Goal: Task Accomplishment & Management: Manage account settings

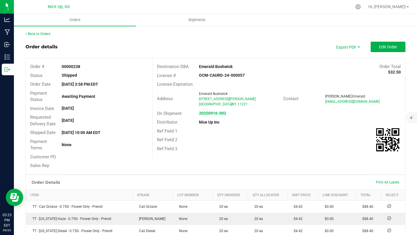
scroll to position [139, 0]
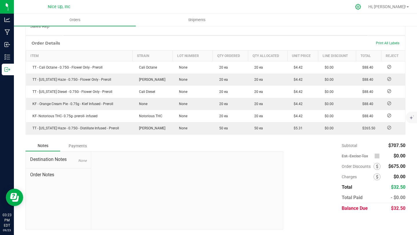
click at [361, 7] on icon at bounding box center [358, 7] width 6 height 6
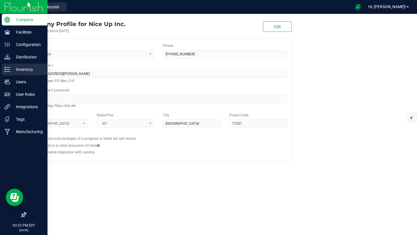
click at [9, 72] on div "Inventory" at bounding box center [25, 70] width 46 height 12
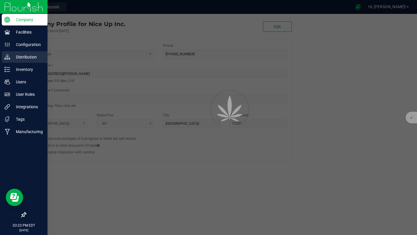
click at [20, 55] on p "Distribution" at bounding box center [27, 57] width 35 height 7
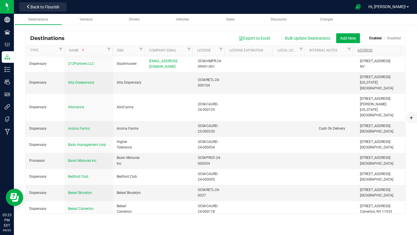
scroll to position [1755, 0]
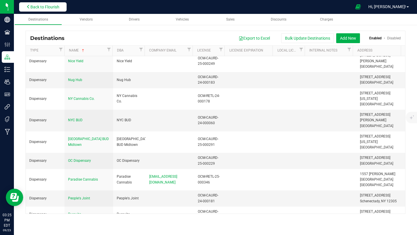
click at [46, 10] on button "Back to Flourish" at bounding box center [42, 6] width 47 height 9
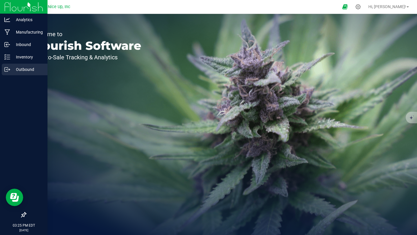
click at [7, 72] on icon at bounding box center [7, 70] width 6 height 6
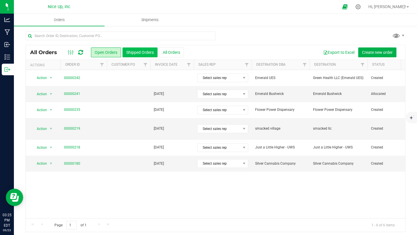
click at [143, 52] on button "Shipped Orders" at bounding box center [139, 52] width 35 height 10
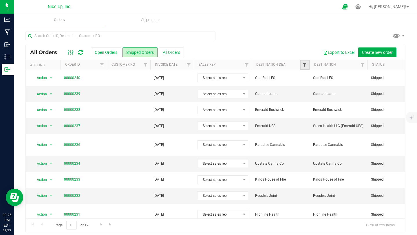
click at [304, 64] on span "Filter" at bounding box center [304, 65] width 5 height 5
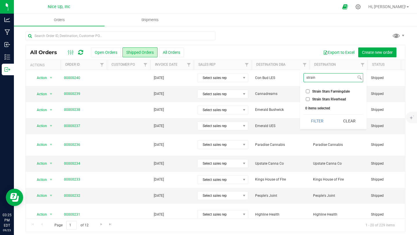
type input "strain"
click at [316, 98] on span "Strain Stars Riverhead" at bounding box center [329, 99] width 34 height 3
click at [310, 98] on input "Strain Stars Riverhead" at bounding box center [308, 99] width 4 height 4
checkbox input "true"
click at [316, 118] on button "Filter" at bounding box center [317, 121] width 28 height 13
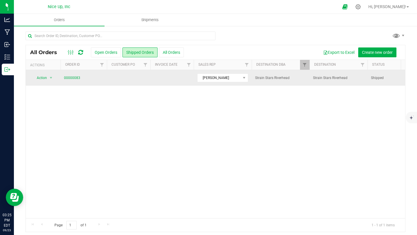
click at [80, 79] on span "00000083" at bounding box center [83, 78] width 39 height 6
click at [78, 78] on link "00000083" at bounding box center [72, 78] width 16 height 6
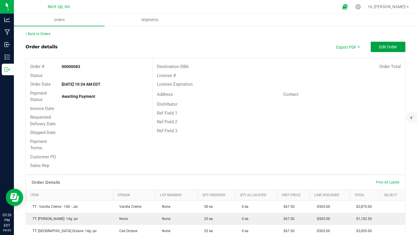
click at [386, 49] on span "Edit Order" at bounding box center [388, 47] width 18 height 5
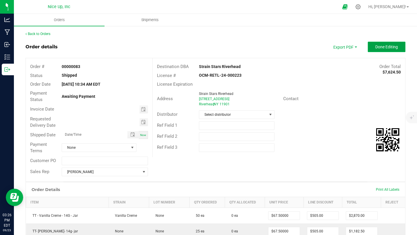
click at [383, 47] on span "Done Editing" at bounding box center [386, 47] width 23 height 5
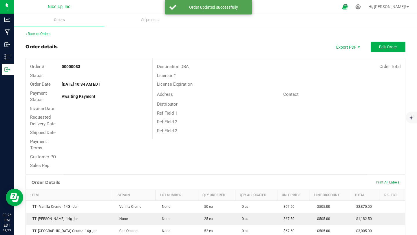
click at [49, 36] on div "Back to Orders" at bounding box center [215, 33] width 380 height 5
click at [49, 35] on link "Back to Orders" at bounding box center [37, 34] width 25 height 4
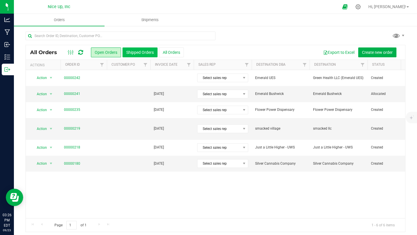
click at [148, 50] on button "Shipped Orders" at bounding box center [139, 52] width 35 height 10
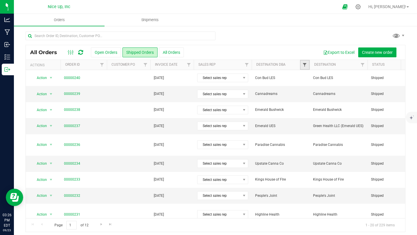
click at [305, 64] on span "Filter" at bounding box center [304, 65] width 5 height 5
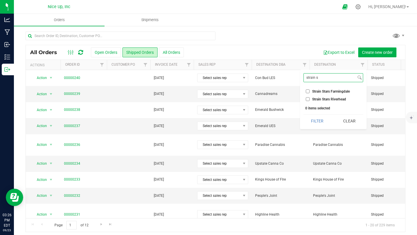
type input "strain s"
click at [325, 98] on span "Strain Stars Riverhead" at bounding box center [329, 99] width 34 height 3
click at [310, 98] on input "Strain Stars Riverhead" at bounding box center [308, 99] width 4 height 4
checkbox input "true"
click at [320, 118] on button "Filter" at bounding box center [317, 121] width 28 height 13
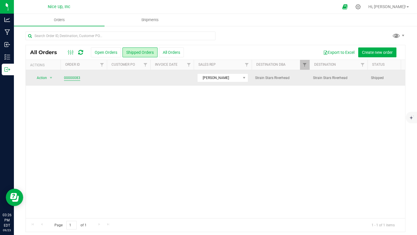
click at [71, 76] on link "00000083" at bounding box center [72, 78] width 16 height 6
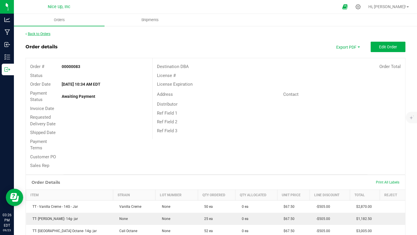
click at [43, 34] on link "Back to Orders" at bounding box center [37, 34] width 25 height 4
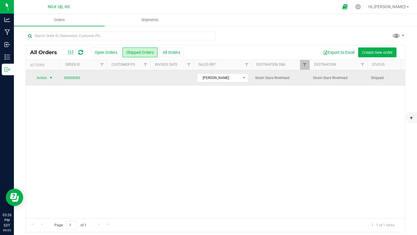
click at [51, 77] on span "select" at bounding box center [51, 78] width 5 height 5
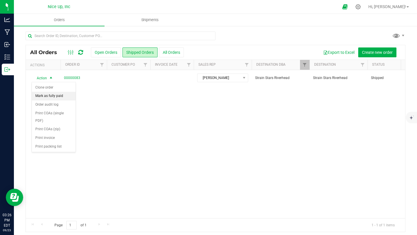
click at [56, 96] on li "Mark as fully paid" at bounding box center [54, 96] width 44 height 9
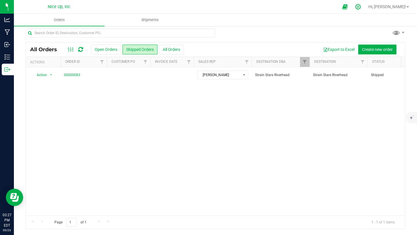
click at [361, 7] on icon at bounding box center [358, 7] width 6 height 6
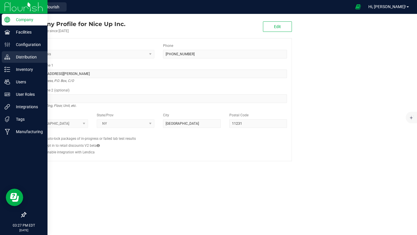
click at [21, 56] on p "Distribution" at bounding box center [27, 57] width 35 height 7
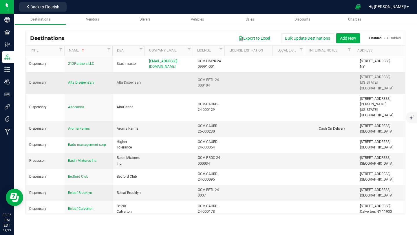
scroll to position [1899, 0]
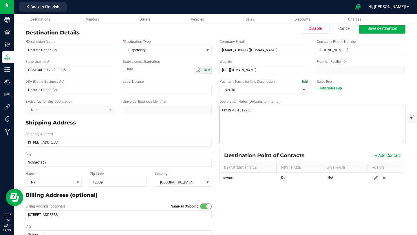
scroll to position [13, 0]
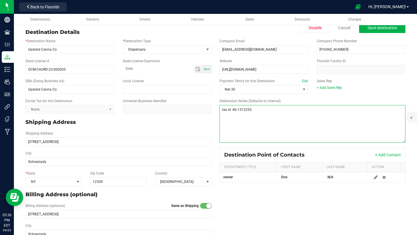
click at [259, 110] on textarea "Destination Notes (Defaults to internal)" at bounding box center [312, 124] width 186 height 38
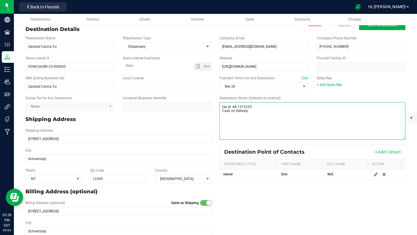
scroll to position [17, 0]
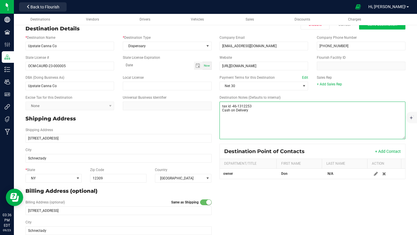
type textarea "tax id -46-1312253 Cash on Delivery"
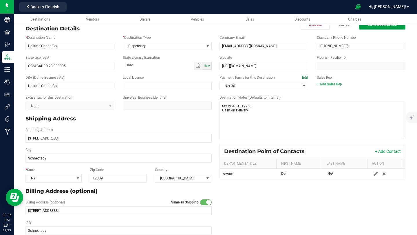
click at [375, 26] on span "Save destination" at bounding box center [382, 24] width 30 height 5
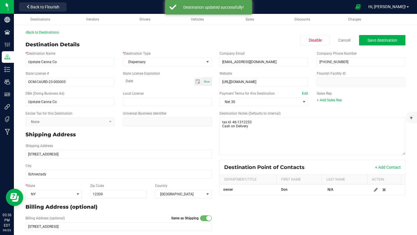
scroll to position [0, 0]
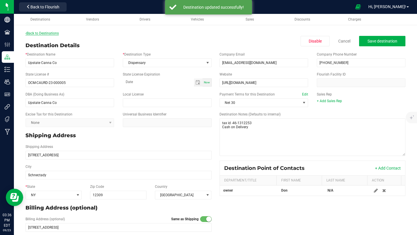
click at [41, 34] on link "Back to Destinations" at bounding box center [41, 33] width 33 height 4
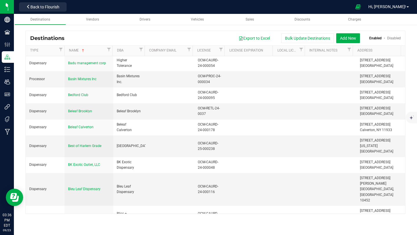
scroll to position [729, 0]
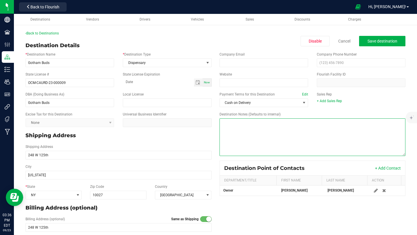
click at [254, 127] on textarea "Destination Notes (Defaults to internal)" at bounding box center [312, 137] width 186 height 38
type textarea "Cash on Delivery"
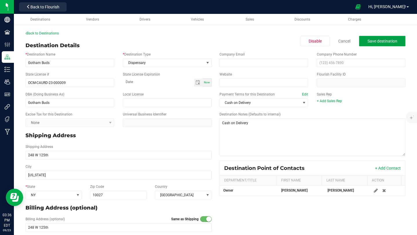
click at [362, 45] on button "Save destination" at bounding box center [382, 41] width 46 height 10
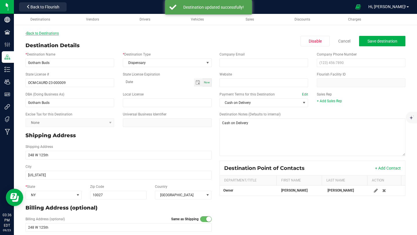
click at [41, 32] on link "Back to Destinations" at bounding box center [41, 33] width 33 height 4
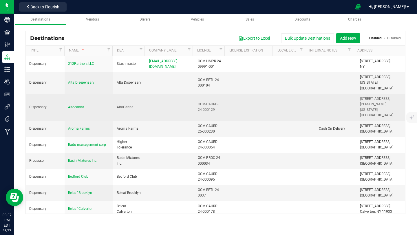
click at [78, 105] on span "Altocanna" at bounding box center [76, 107] width 16 height 4
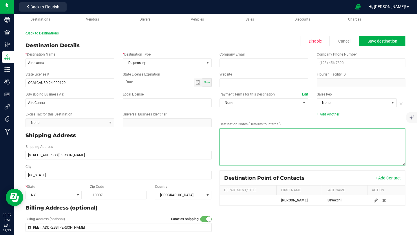
click at [243, 136] on textarea "Destination Notes (Defaults to internal)" at bounding box center [312, 147] width 186 height 38
type textarea "Cash on Delivery"
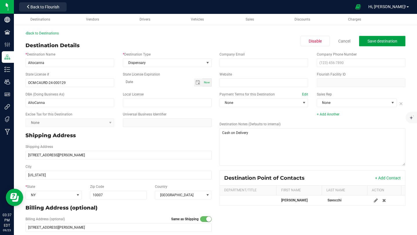
click at [387, 40] on span "Save destination" at bounding box center [382, 41] width 30 height 5
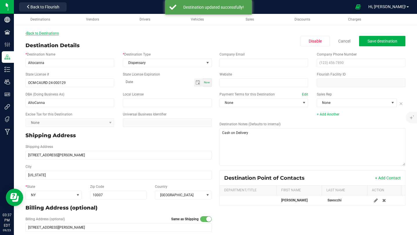
click at [34, 33] on link "Back to Destinations" at bounding box center [41, 33] width 33 height 4
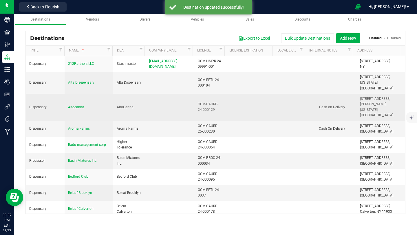
scroll to position [1741, 0]
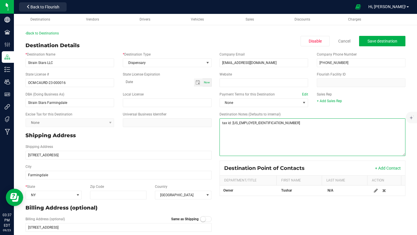
click at [255, 124] on textarea "Destination Notes (Defaults to internal)" at bounding box center [312, 137] width 186 height 38
type textarea "tax id: [US_EMPLOYER_IDENTIFICATION_NUMBER] 15% Discount"
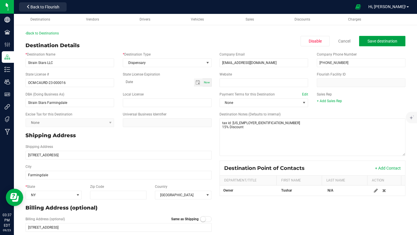
click at [373, 43] on span "Save destination" at bounding box center [382, 41] width 30 height 5
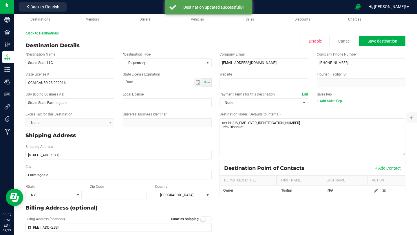
click at [55, 34] on link "Back to Destinations" at bounding box center [41, 33] width 33 height 4
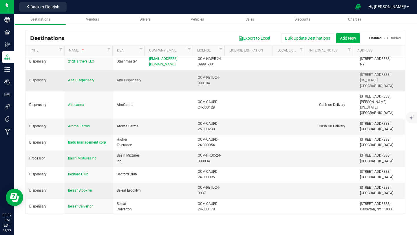
scroll to position [1742, 0]
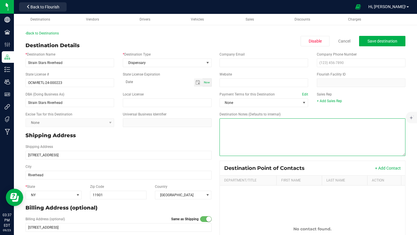
click at [251, 121] on textarea "Destination Notes (Defaults to internal)" at bounding box center [312, 137] width 186 height 38
type textarea "15% Discount"
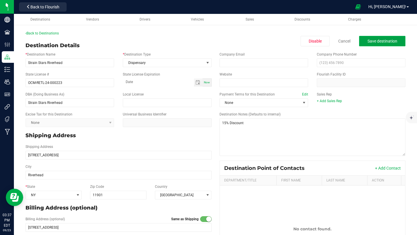
click at [365, 45] on button "Save destination" at bounding box center [382, 41] width 46 height 10
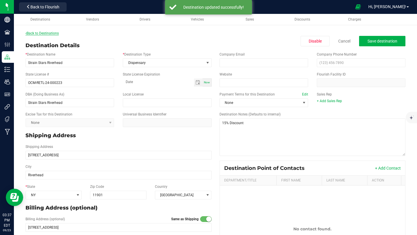
click at [54, 32] on link "Back to Destinations" at bounding box center [41, 33] width 33 height 4
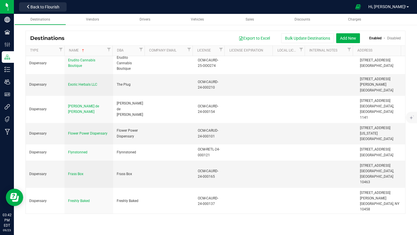
scroll to position [792, 0]
click at [55, 8] on span "Back to Flourish" at bounding box center [44, 7] width 29 height 5
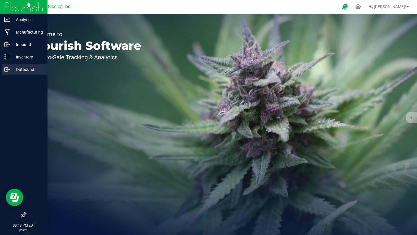
click at [6, 69] on icon at bounding box center [7, 70] width 6 height 6
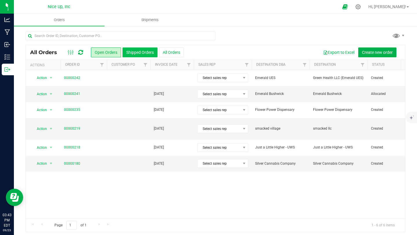
click at [149, 51] on button "Shipped Orders" at bounding box center [139, 52] width 35 height 10
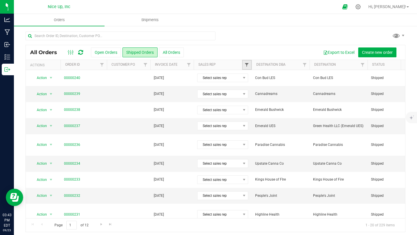
click at [245, 66] on span "Filter" at bounding box center [246, 65] width 5 height 5
click at [302, 64] on link "Filter" at bounding box center [305, 65] width 10 height 10
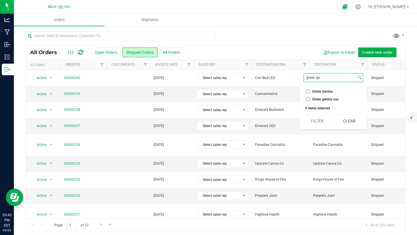
type input "green ge"
click at [337, 101] on li "Green genius nyc" at bounding box center [333, 99] width 60 height 6
click at [324, 100] on span "Green genius nyc" at bounding box center [325, 99] width 27 height 3
click at [310, 100] on input "Green genius nyc" at bounding box center [308, 99] width 4 height 4
checkbox input "true"
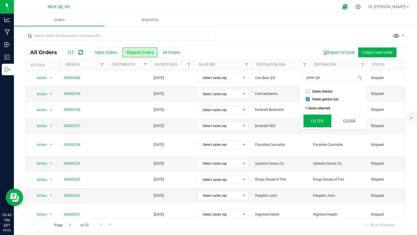
click at [325, 118] on button "Filter" at bounding box center [317, 121] width 28 height 13
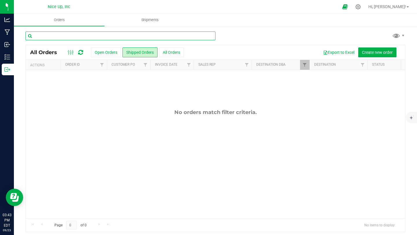
click at [94, 37] on input "text" at bounding box center [120, 36] width 190 height 9
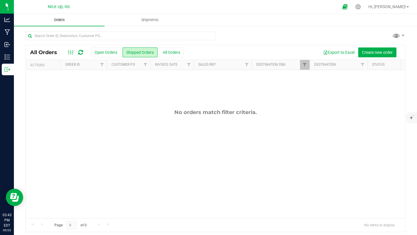
click at [67, 22] on span "Orders" at bounding box center [59, 19] width 27 height 5
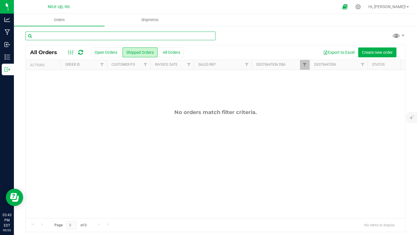
click at [87, 34] on input "text" at bounding box center [120, 36] width 190 height 9
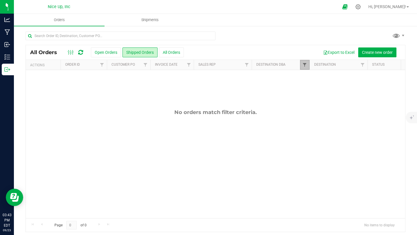
click at [303, 66] on span "Filter" at bounding box center [304, 65] width 5 height 5
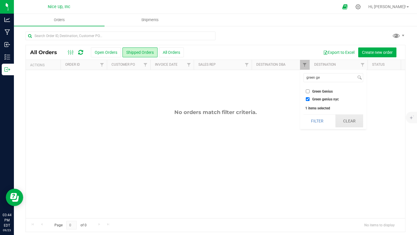
click at [348, 119] on button "Clear" at bounding box center [349, 121] width 28 height 13
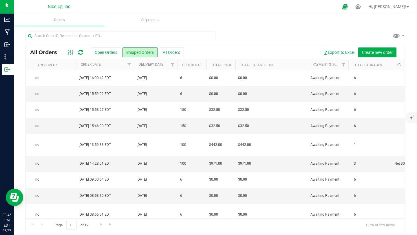
scroll to position [0, 587]
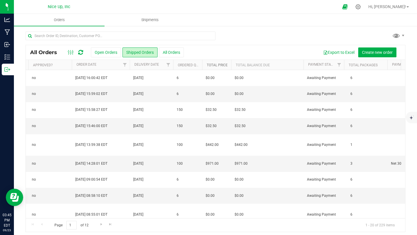
click at [215, 65] on link "Total Price" at bounding box center [217, 65] width 21 height 4
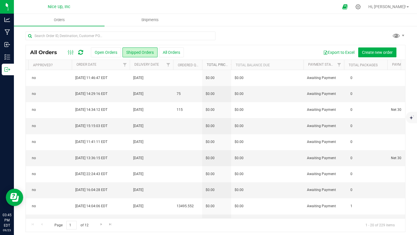
click at [219, 65] on link "Total Price" at bounding box center [221, 65] width 28 height 4
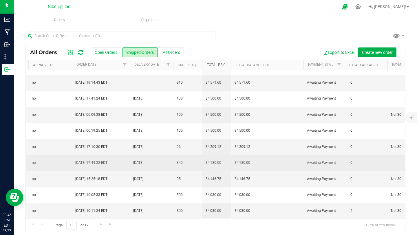
scroll to position [177, 591]
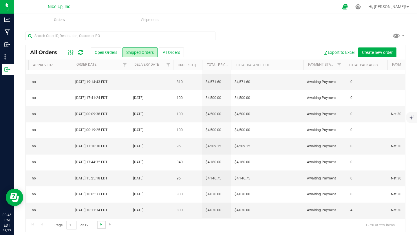
click at [99, 226] on span "Go to the next page" at bounding box center [101, 224] width 5 height 5
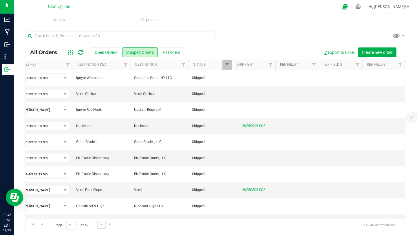
scroll to position [0, 327]
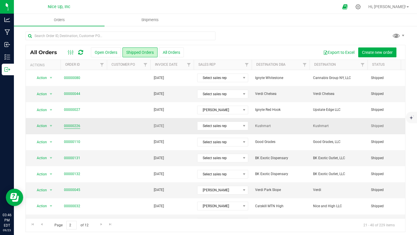
click at [69, 127] on link "00000226" at bounding box center [72, 126] width 16 height 6
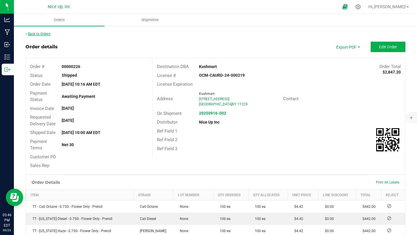
click at [46, 34] on link "Back to Orders" at bounding box center [37, 34] width 25 height 4
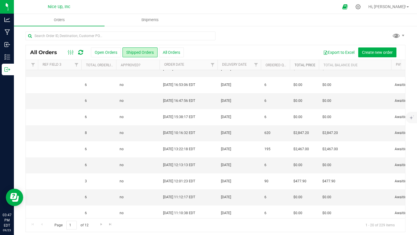
click at [310, 63] on link "Total Price" at bounding box center [304, 65] width 21 height 4
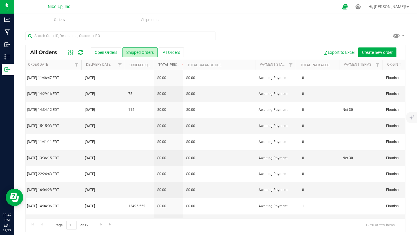
click at [173, 65] on link "Total Price" at bounding box center [172, 65] width 28 height 4
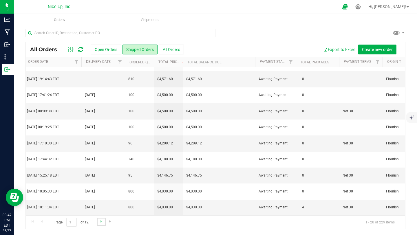
click at [98, 221] on link "Go to the next page" at bounding box center [101, 222] width 8 height 8
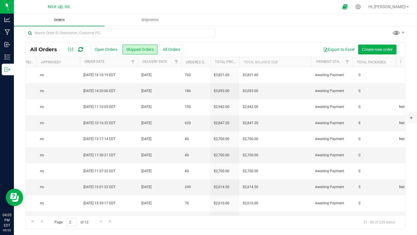
click at [52, 21] on span "Orders" at bounding box center [59, 19] width 27 height 5
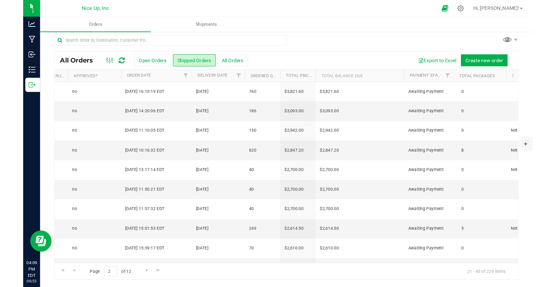
scroll to position [0, 583]
